Goal: Check status: Check status

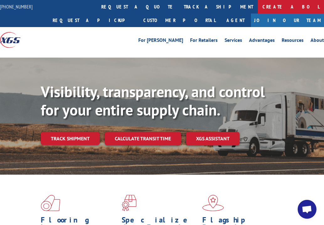
click at [258, 4] on link "Create a BOL" at bounding box center [291, 7] width 66 height 14
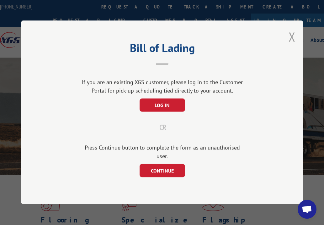
click at [294, 42] on button "Close modal" at bounding box center [292, 36] width 7 height 17
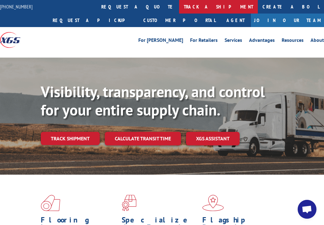
click at [179, 6] on link "track a shipment" at bounding box center [218, 7] width 79 height 14
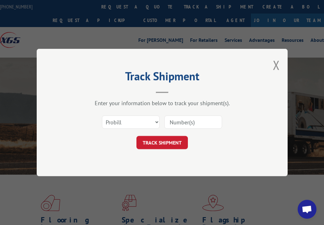
click at [185, 122] on input at bounding box center [194, 121] width 58 height 13
paste input "17349222 17349221 17349225 17349230 17349223 17349224 17349233 17349232 1705932…"
type input "17349222 17349221 17349225 17349230 17349223 17349224 17349233 17349232 1705932…"
click at [169, 142] on button "TRACK SHIPMENT" at bounding box center [163, 142] width 52 height 13
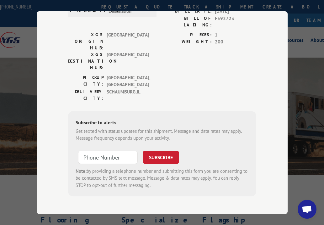
scroll to position [0, 0]
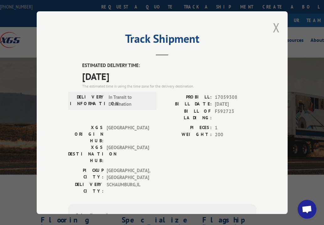
click at [273, 22] on button "Close modal" at bounding box center [276, 27] width 7 height 17
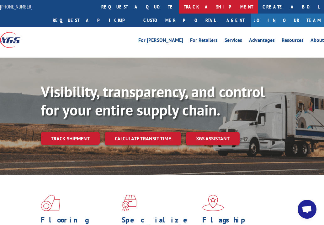
click at [179, 7] on link "track a shipment" at bounding box center [218, 7] width 79 height 14
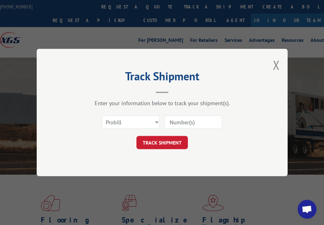
click at [203, 122] on input at bounding box center [194, 121] width 58 height 13
paste input "17349233 17059327 17059318 17059317 17059310 17059309 17059306 17059305 1705930…"
type input "17349233 17059327 17059318 17059317 17059310 17059309 17059306 17059305 1705930…"
click at [173, 140] on button "TRACK SHIPMENT" at bounding box center [163, 142] width 52 height 13
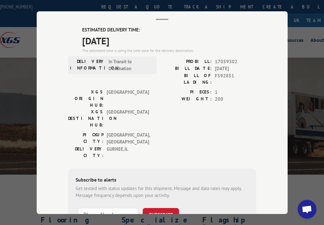
scroll to position [0, 0]
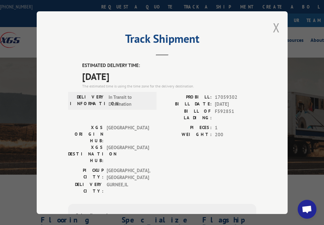
click at [273, 23] on button "Close modal" at bounding box center [276, 27] width 7 height 17
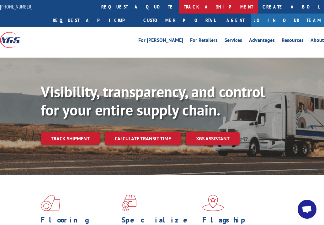
click at [179, 6] on link "track a shipment" at bounding box center [218, 7] width 79 height 14
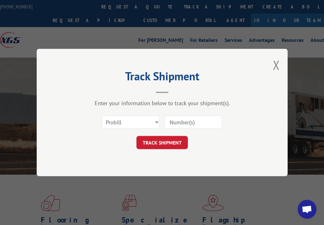
click at [199, 127] on input at bounding box center [194, 121] width 58 height 13
paste input "17349233 17059327 17059318 17059317 17059310 17059309 17349218"
type input "17349233 17059327 17059318 17059317 17059310 17059309 17349218"
click at [175, 142] on button "TRACK SHIPMENT" at bounding box center [163, 142] width 52 height 13
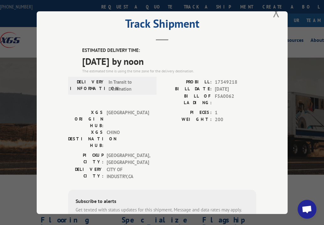
scroll to position [0, 0]
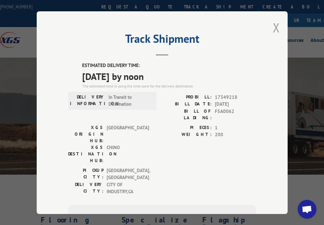
click at [275, 23] on button "Close modal" at bounding box center [276, 27] width 7 height 17
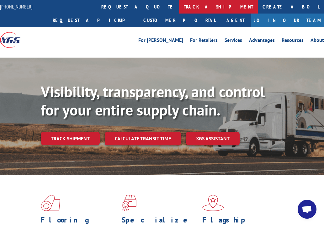
click at [179, 7] on link "track a shipment" at bounding box center [218, 7] width 79 height 14
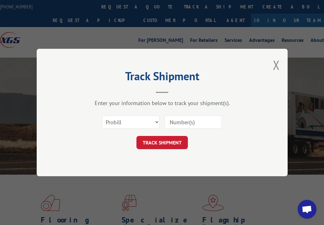
click at [215, 119] on input at bounding box center [194, 121] width 58 height 13
paste input "17059296"
type input "17059296"
click at [171, 140] on button "TRACK SHIPMENT" at bounding box center [163, 142] width 52 height 13
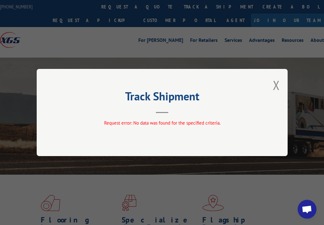
drag, startPoint x: 273, startPoint y: 90, endPoint x: 255, endPoint y: 78, distance: 22.1
click at [272, 89] on div "Track Shipment Request error: No data was found for the specified criteria." at bounding box center [162, 112] width 251 height 87
drag, startPoint x: 276, startPoint y: 80, endPoint x: 270, endPoint y: 78, distance: 6.7
click at [276, 80] on button "Close modal" at bounding box center [276, 85] width 7 height 17
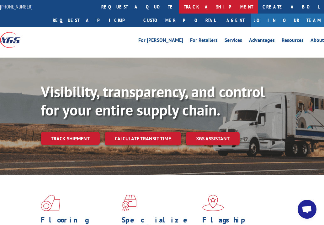
click at [179, 3] on link "track a shipment" at bounding box center [218, 7] width 79 height 14
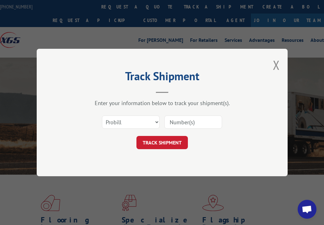
click at [186, 125] on input at bounding box center [194, 121] width 58 height 13
paste input "17059385"
type input "17059385"
click at [167, 140] on button "TRACK SHIPMENT" at bounding box center [163, 142] width 52 height 13
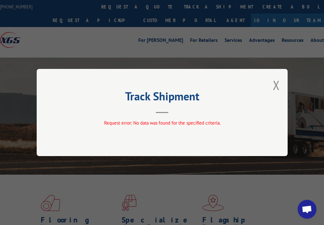
drag, startPoint x: 274, startPoint y: 86, endPoint x: 271, endPoint y: 83, distance: 4.0
click at [274, 86] on button "Close modal" at bounding box center [276, 85] width 7 height 17
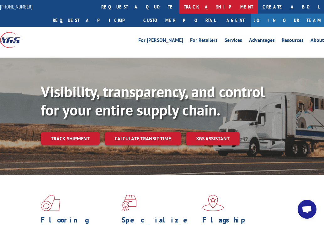
click at [179, 5] on link "track a shipment" at bounding box center [218, 7] width 79 height 14
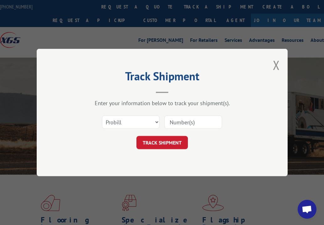
click at [196, 123] on input at bounding box center [194, 121] width 58 height 13
paste input "17059295"
type input "17059295"
click at [168, 143] on button "TRACK SHIPMENT" at bounding box center [163, 142] width 52 height 13
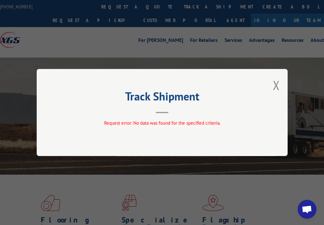
drag, startPoint x: 277, startPoint y: 84, endPoint x: 269, endPoint y: 79, distance: 9.9
click at [275, 83] on button "Close modal" at bounding box center [276, 85] width 7 height 17
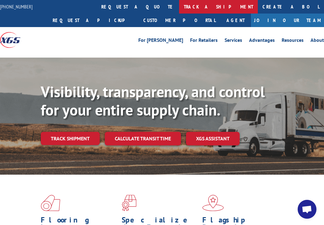
click at [179, 3] on link "track a shipment" at bounding box center [218, 7] width 79 height 14
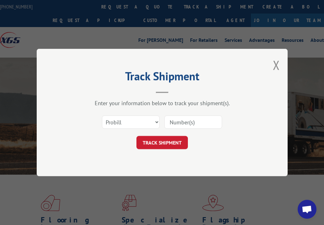
click at [217, 119] on input at bounding box center [194, 121] width 58 height 13
paste input "17349209"
type input "17349209"
click at [178, 141] on button "TRACK SHIPMENT" at bounding box center [163, 142] width 52 height 13
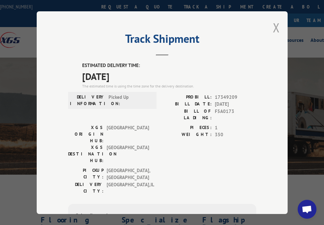
click at [275, 22] on button "Close modal" at bounding box center [276, 27] width 7 height 17
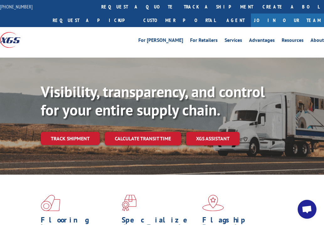
click at [179, 5] on link "track a shipment" at bounding box center [218, 7] width 79 height 14
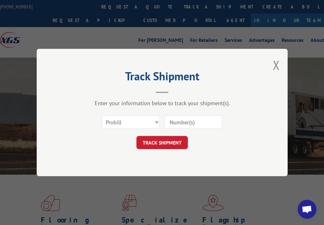
click at [204, 125] on input at bounding box center [194, 121] width 58 height 13
paste input "17059327"
type input "17059327"
click at [164, 143] on button "TRACK SHIPMENT" at bounding box center [163, 142] width 52 height 13
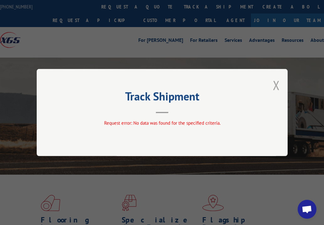
click at [276, 84] on button "Close modal" at bounding box center [276, 85] width 7 height 17
